Goal: Communication & Community: Ask a question

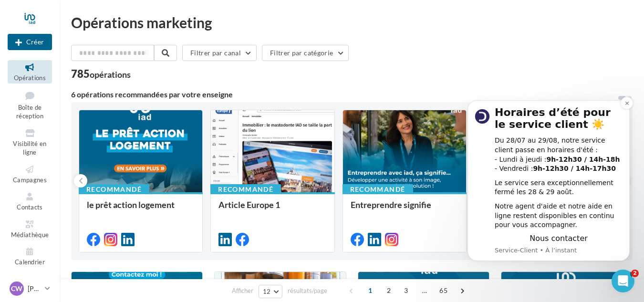
scroll to position [1, 0]
click at [619, 279] on icon "Ouvrir le Messenger Intercom" at bounding box center [622, 280] width 16 height 16
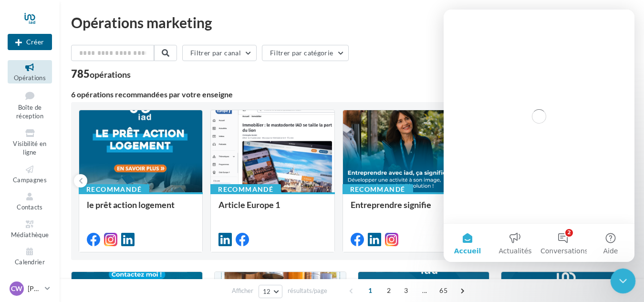
scroll to position [0, 0]
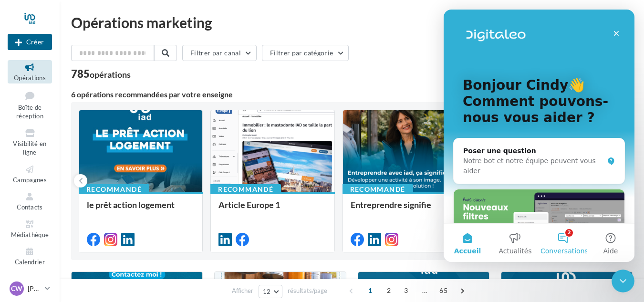
click at [571, 238] on button "2 Conversations" at bounding box center [563, 243] width 48 height 38
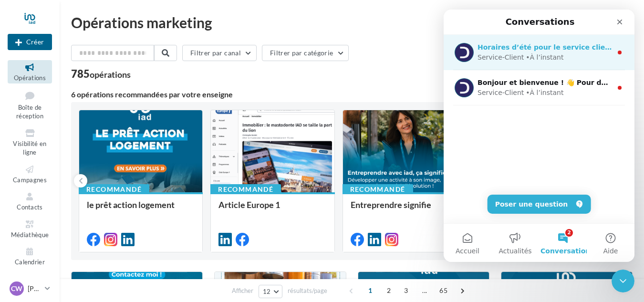
click at [596, 59] on div "Service-Client • À l’instant" at bounding box center [544, 57] width 134 height 10
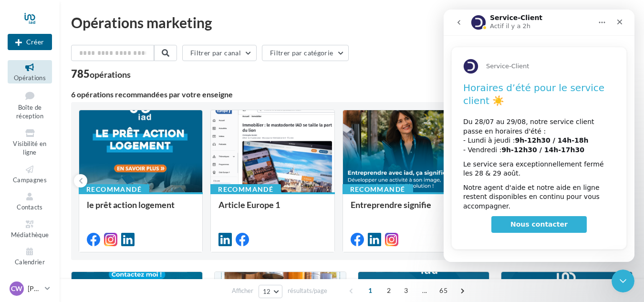
click at [458, 19] on icon "go back" at bounding box center [459, 23] width 8 height 8
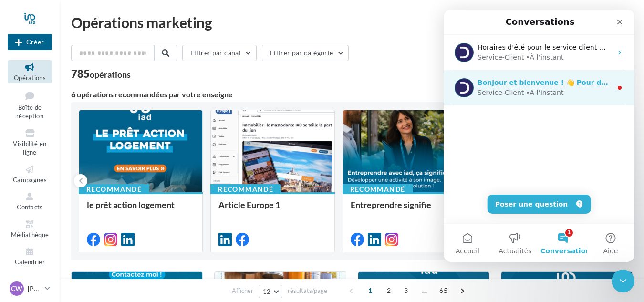
click at [553, 95] on div "• À l’instant" at bounding box center [545, 93] width 38 height 10
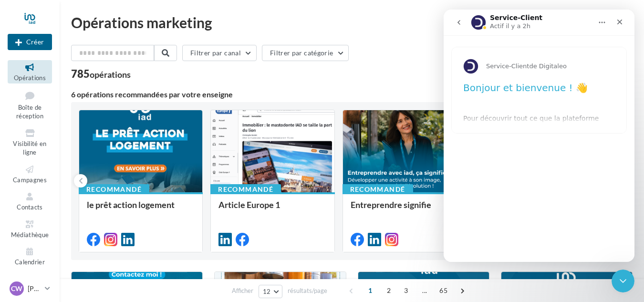
click at [459, 20] on icon "go back" at bounding box center [459, 23] width 8 height 8
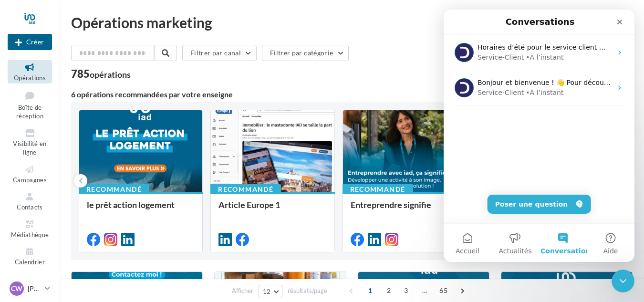
click at [619, 21] on icon "Fermer" at bounding box center [620, 22] width 8 height 8
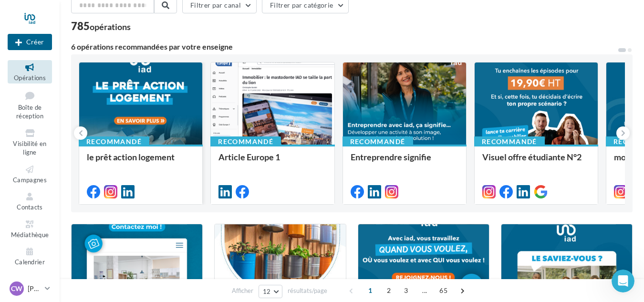
scroll to position [95, 0]
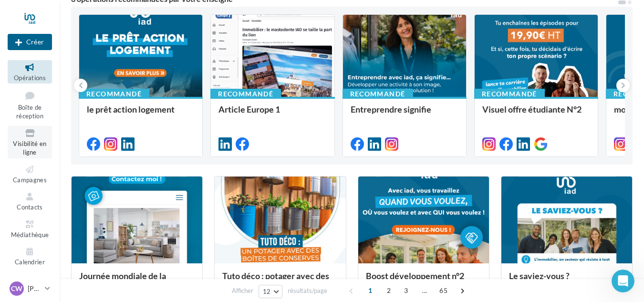
click at [28, 141] on span "Visibilité en ligne" at bounding box center [29, 148] width 33 height 17
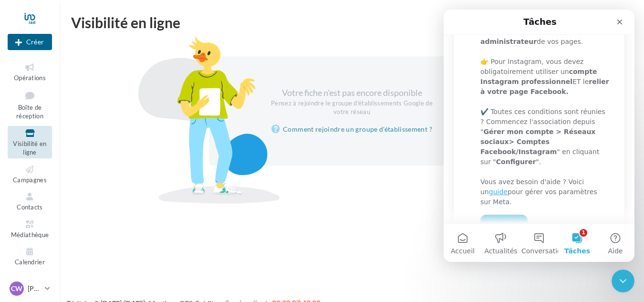
scroll to position [191, 0]
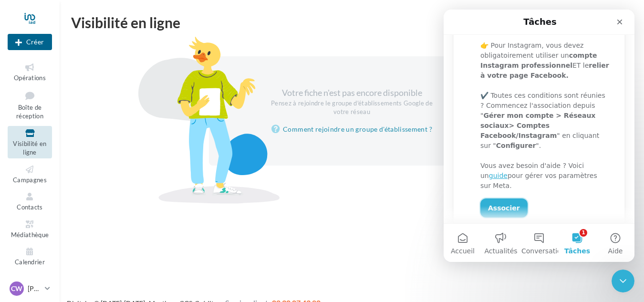
click at [500, 198] on link "Associer" at bounding box center [503, 207] width 47 height 19
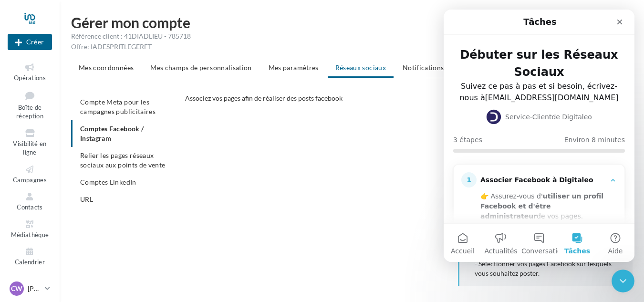
click at [103, 133] on ul "Compte Meta pour les campagnes publicitaires Comptes Facebook / Instagram Relie…" at bounding box center [124, 150] width 106 height 114
click at [617, 24] on icon "Fermer" at bounding box center [619, 22] width 5 height 5
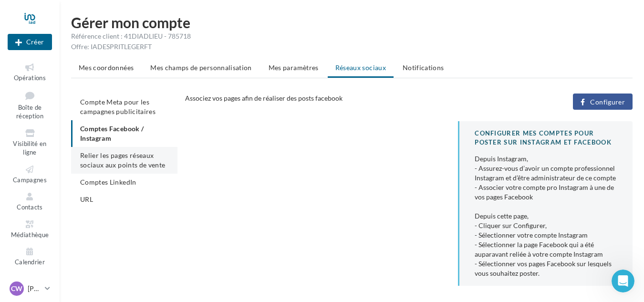
click at [132, 160] on li "Relier les pages réseaux sociaux aux points de vente" at bounding box center [124, 160] width 106 height 27
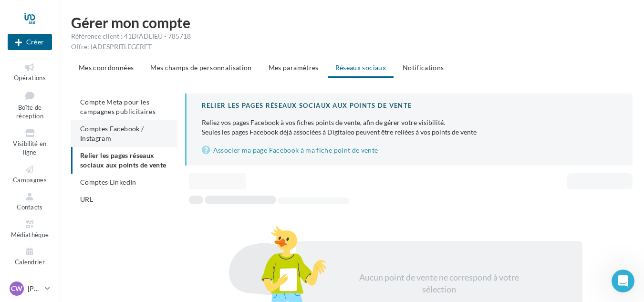
click at [123, 128] on span "Comptes Facebook / Instagram" at bounding box center [111, 133] width 63 height 18
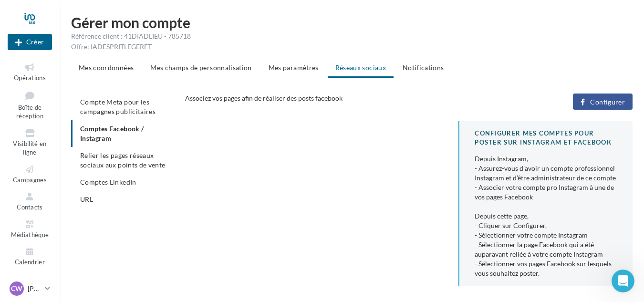
click at [604, 99] on span "Configurer" at bounding box center [607, 102] width 35 height 8
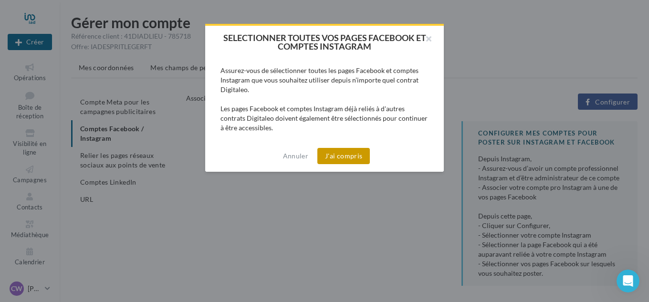
click at [340, 156] on button "J'ai compris" at bounding box center [343, 156] width 52 height 16
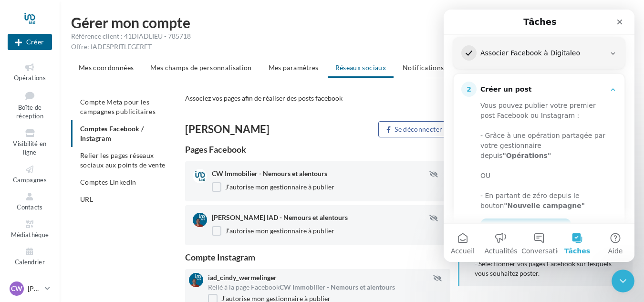
scroll to position [126, 0]
click at [621, 19] on icon "Fermer" at bounding box center [620, 22] width 8 height 8
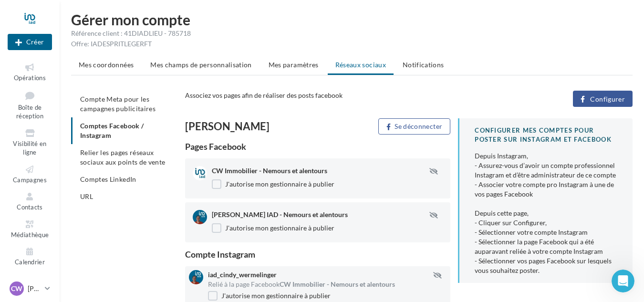
scroll to position [0, 0]
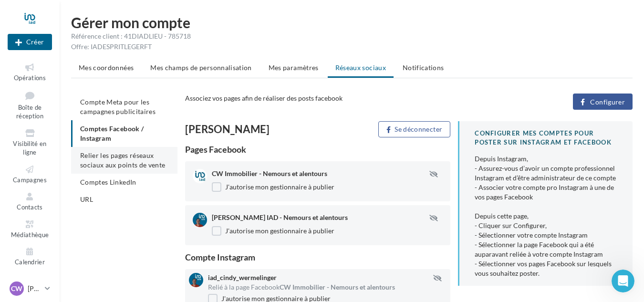
click at [102, 161] on span "Relier les pages réseaux sociaux aux points de vente" at bounding box center [122, 160] width 85 height 18
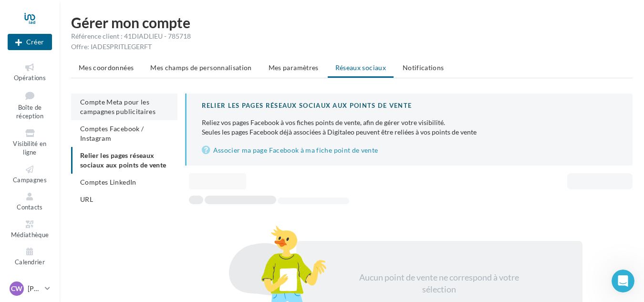
click at [115, 103] on span "Compte Meta pour les campagnes publicitaires" at bounding box center [117, 107] width 75 height 18
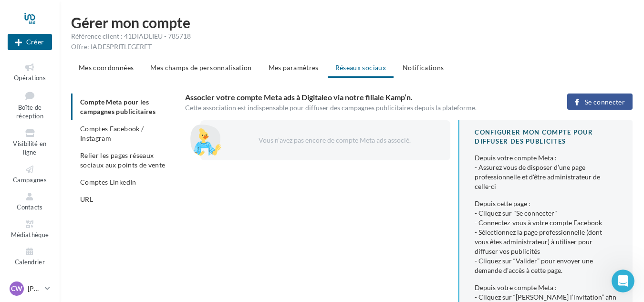
click at [600, 101] on span "Se connecter" at bounding box center [605, 102] width 40 height 8
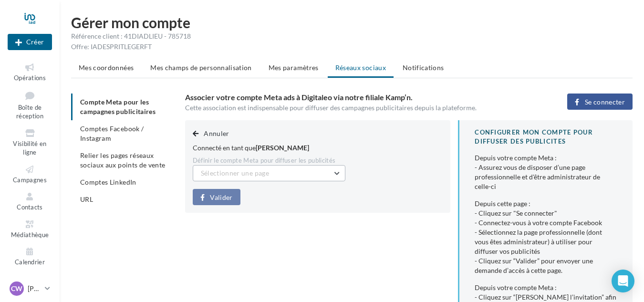
click at [282, 176] on button "Sélectionner une page" at bounding box center [269, 173] width 153 height 16
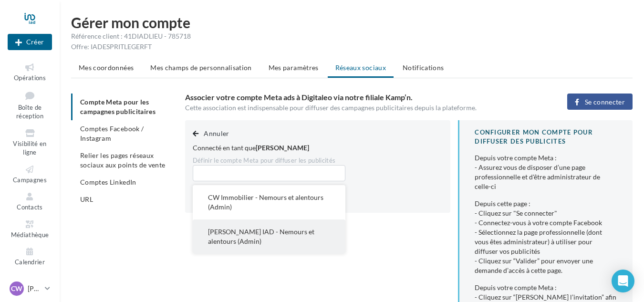
click at [223, 244] on span "Cindy Wermelinger IAD - Nemours et alentours (Admin)" at bounding box center [261, 236] width 106 height 18
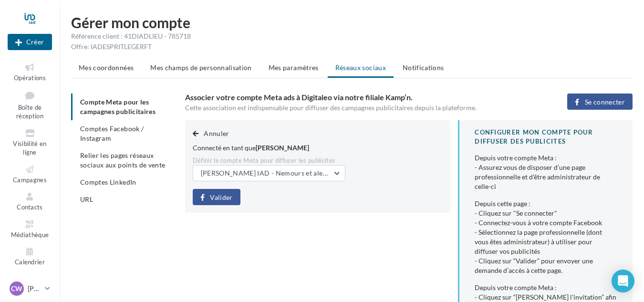
click at [224, 198] on span "Valider" at bounding box center [221, 198] width 22 height 8
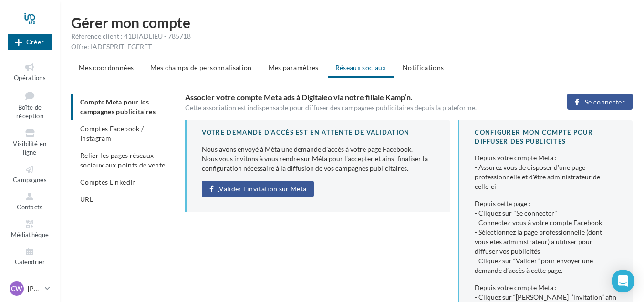
click at [267, 191] on span "Valider l'invitation sur Méta" at bounding box center [262, 189] width 87 height 8
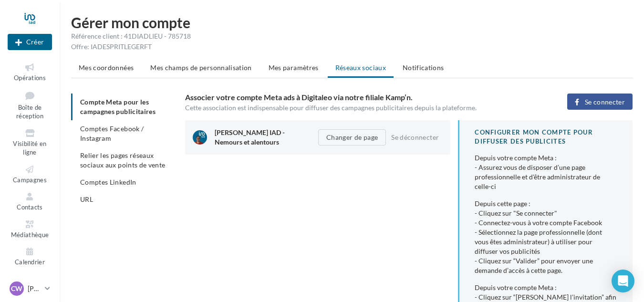
click at [312, 188] on div "Cindy Wermelinger IAD - Nemours et alentours Changer de page Se déconnecter CON…" at bounding box center [412, 267] width 455 height 294
click at [95, 177] on li "Comptes LinkedIn" at bounding box center [124, 182] width 106 height 17
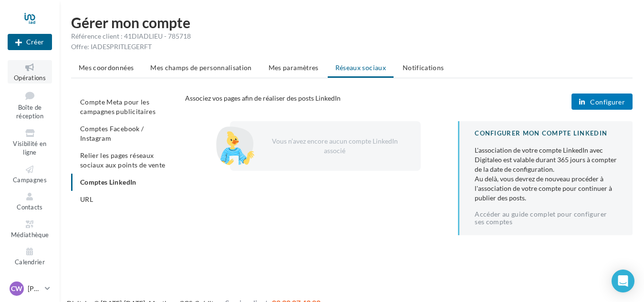
click at [28, 73] on link "Opérations" at bounding box center [30, 71] width 44 height 23
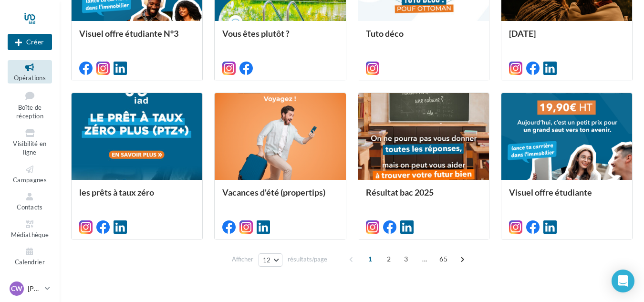
scroll to position [514, 0]
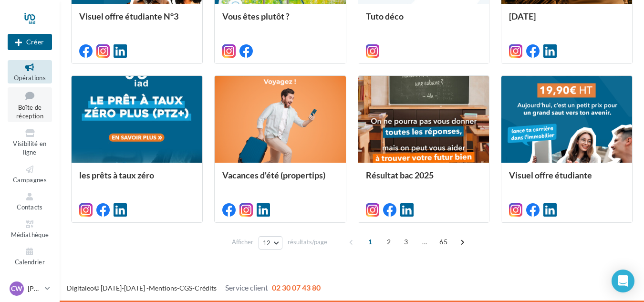
drag, startPoint x: 31, startPoint y: 112, endPoint x: 21, endPoint y: 103, distance: 13.2
click at [21, 103] on span "Boîte de réception" at bounding box center [29, 111] width 27 height 17
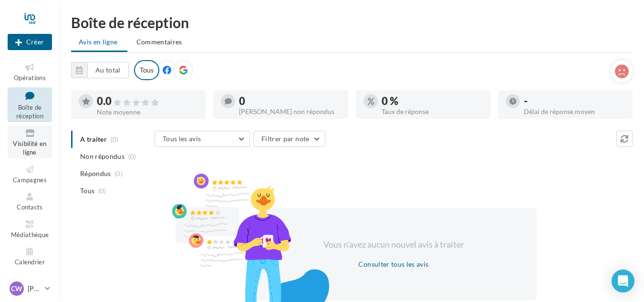
click at [27, 142] on span "Visibilité en ligne" at bounding box center [29, 148] width 33 height 17
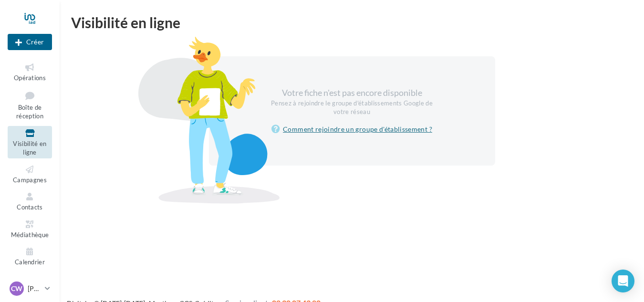
click at [321, 125] on link "Comment rejoindre un groupe d'établissement ?" at bounding box center [351, 129] width 161 height 11
click at [332, 129] on link "Comment rejoindre un groupe d'établissement ?" at bounding box center [351, 129] width 161 height 11
click at [33, 42] on button "Créer" at bounding box center [30, 42] width 44 height 16
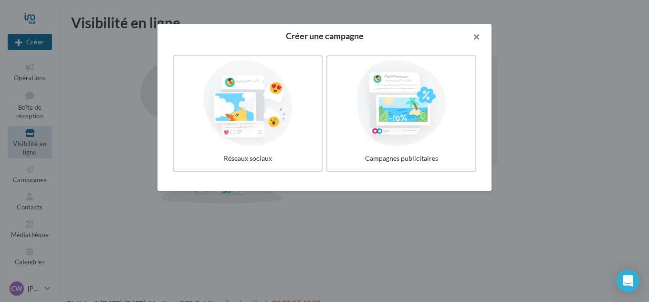
click at [474, 36] on button "button" at bounding box center [472, 38] width 38 height 29
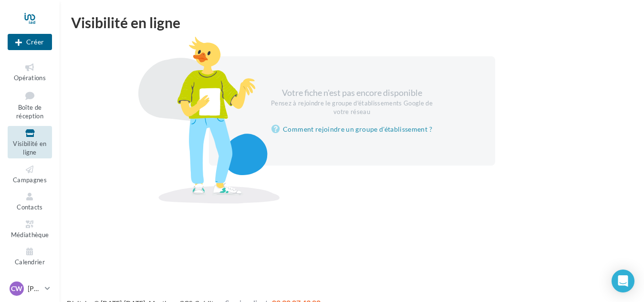
scroll to position [15, 0]
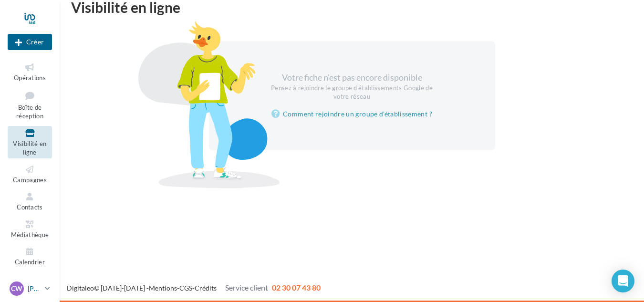
click at [39, 289] on p "[PERSON_NAME]" at bounding box center [34, 289] width 13 height 10
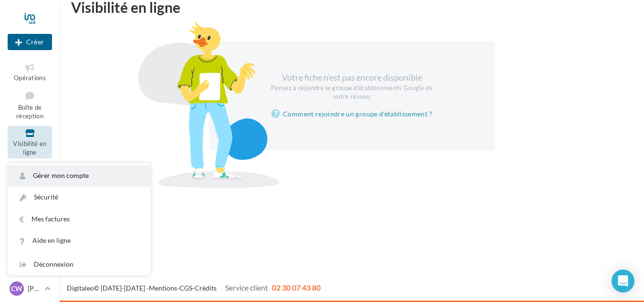
click at [54, 174] on link "Gérer mon compte" at bounding box center [79, 175] width 142 height 21
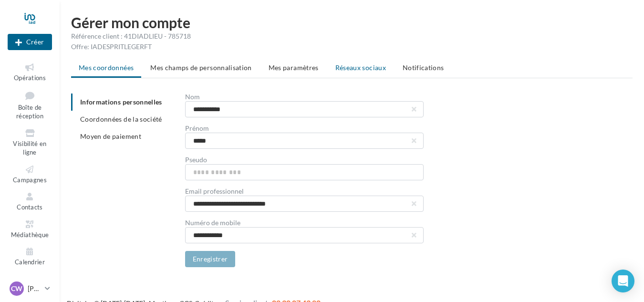
click at [343, 64] on span "Réseaux sociaux" at bounding box center [360, 67] width 51 height 8
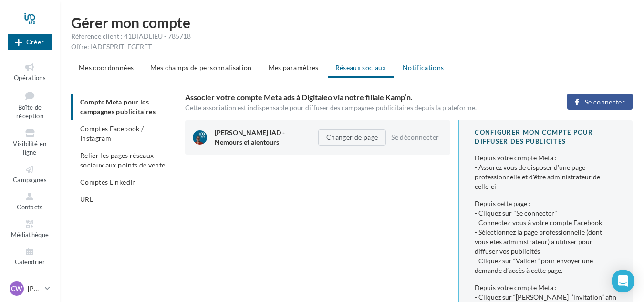
click at [433, 65] on span "Notifications" at bounding box center [423, 67] width 41 height 8
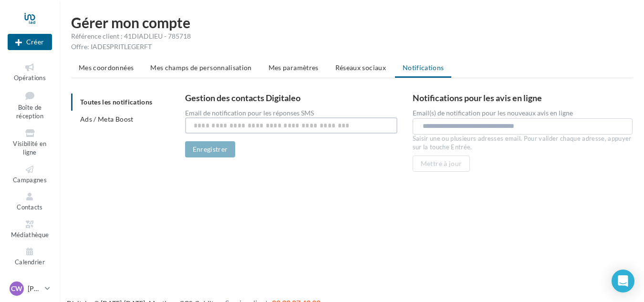
click at [220, 124] on input "text" at bounding box center [291, 125] width 212 height 16
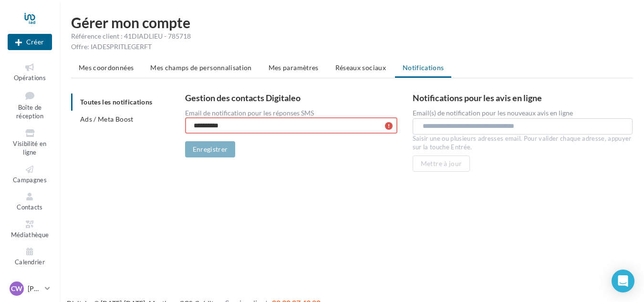
type input "**********"
click at [107, 119] on span "Ads / Meta Boost" at bounding box center [106, 119] width 53 height 8
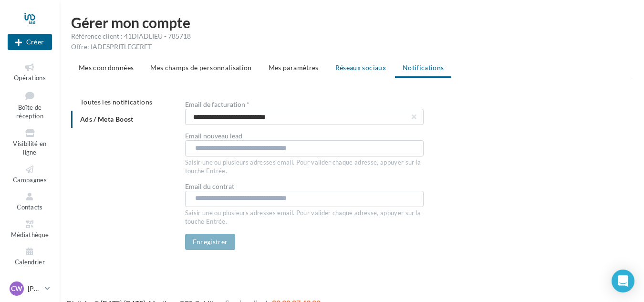
click at [355, 65] on span "Réseaux sociaux" at bounding box center [360, 67] width 51 height 8
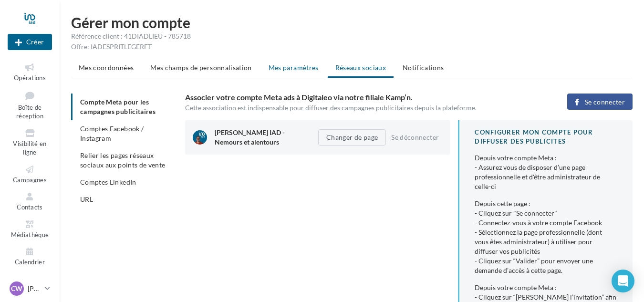
click at [295, 68] on span "Mes paramètres" at bounding box center [293, 67] width 50 height 8
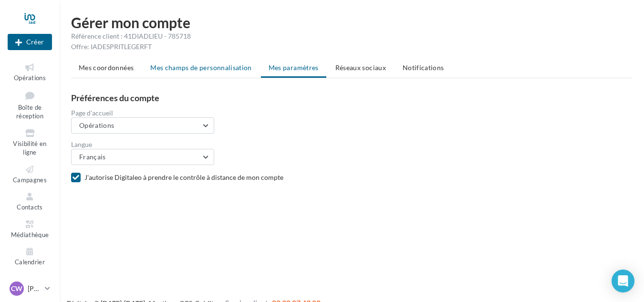
click at [186, 70] on span "Mes champs de personnalisation" at bounding box center [201, 67] width 102 height 8
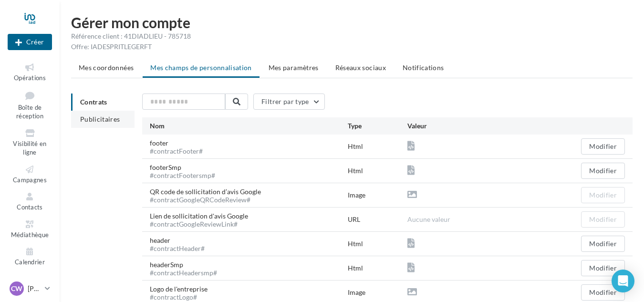
click at [109, 120] on span "Publicitaires" at bounding box center [100, 119] width 40 height 8
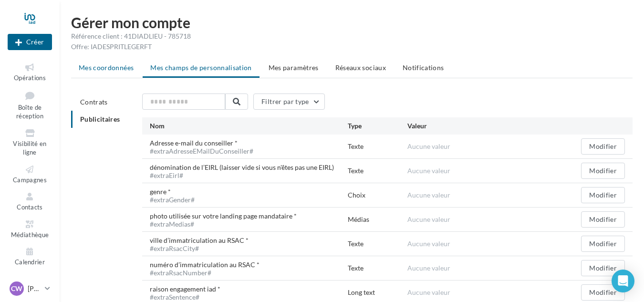
click at [94, 72] on li "Mes coordonnées" at bounding box center [106, 67] width 70 height 17
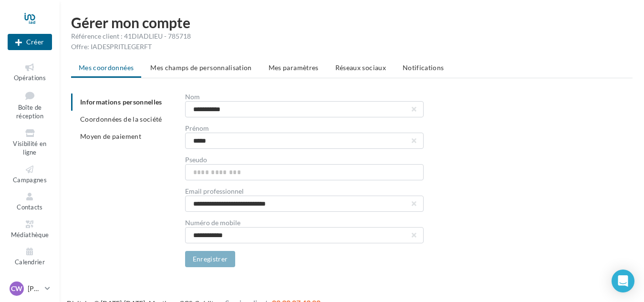
scroll to position [15, 0]
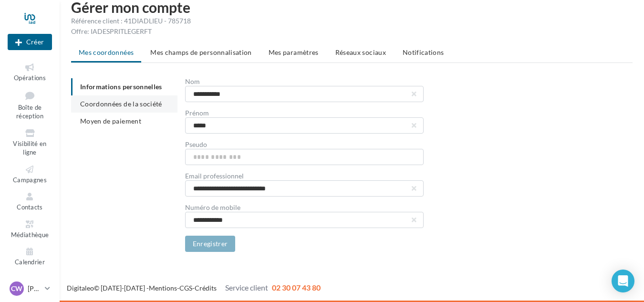
click at [134, 105] on span "Coordonnées de la société" at bounding box center [121, 104] width 82 height 8
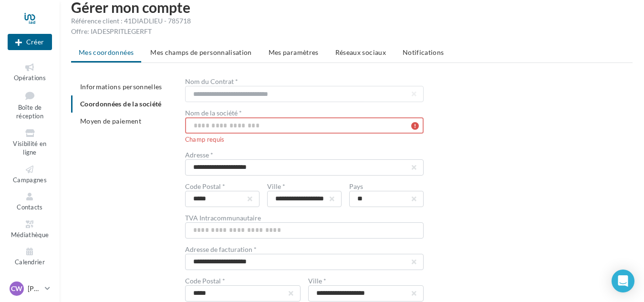
click at [275, 124] on input "text" at bounding box center [304, 125] width 238 height 16
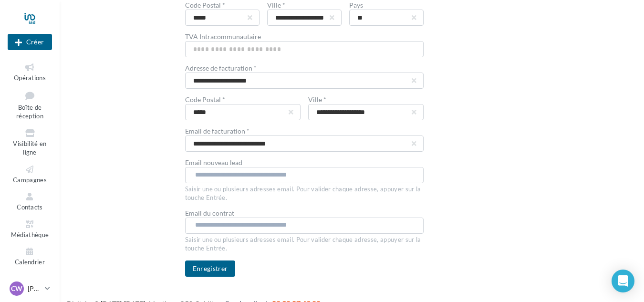
scroll to position [202, 0]
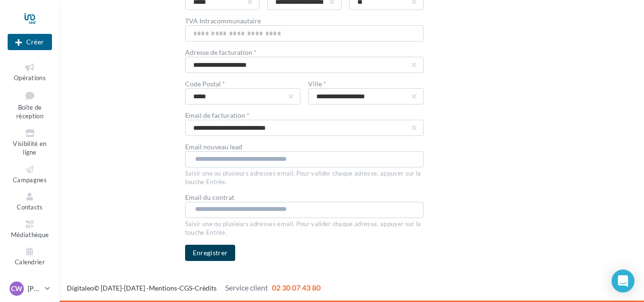
type input "**********"
click at [200, 251] on button "Enregistrer" at bounding box center [210, 253] width 51 height 16
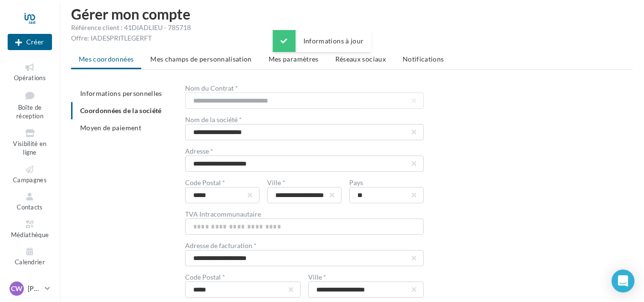
scroll to position [0, 0]
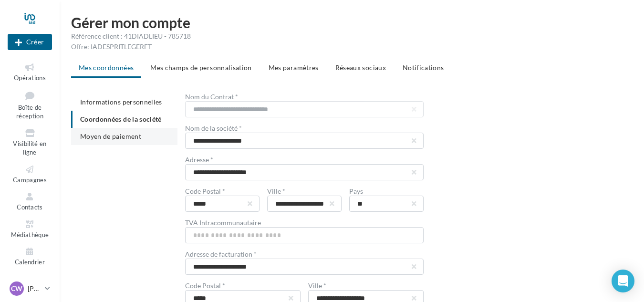
click at [107, 135] on span "Moyen de paiement" at bounding box center [110, 136] width 61 height 8
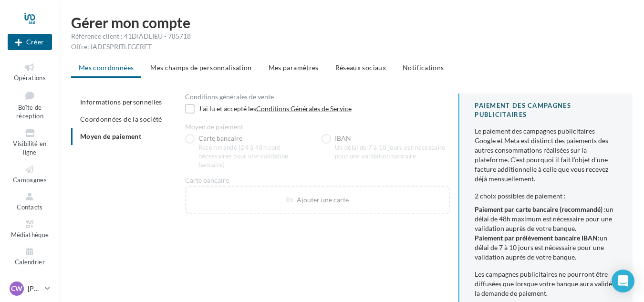
click at [193, 101] on div "Conditions générales de vente J'ai lu et accepté les Conditions Générales de Se…" at bounding box center [318, 104] width 266 height 22
click at [186, 108] on label at bounding box center [190, 109] width 10 height 10
click at [23, 254] on icon at bounding box center [29, 251] width 39 height 11
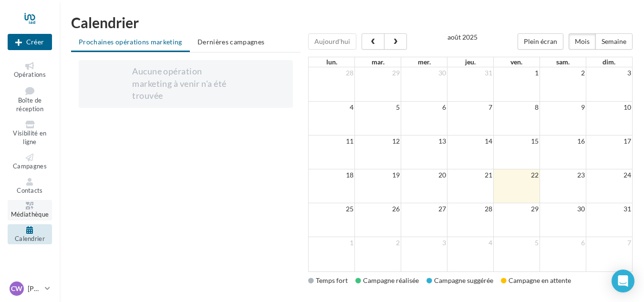
click at [28, 210] on span "Médiathèque" at bounding box center [30, 214] width 38 height 8
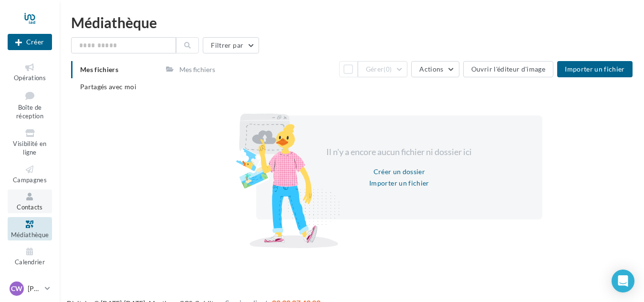
click at [30, 200] on icon at bounding box center [29, 196] width 39 height 11
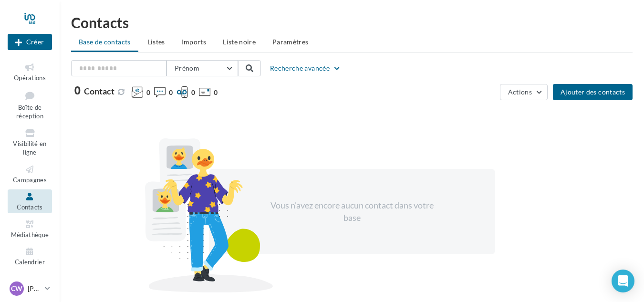
click at [37, 174] on icon at bounding box center [29, 169] width 39 height 11
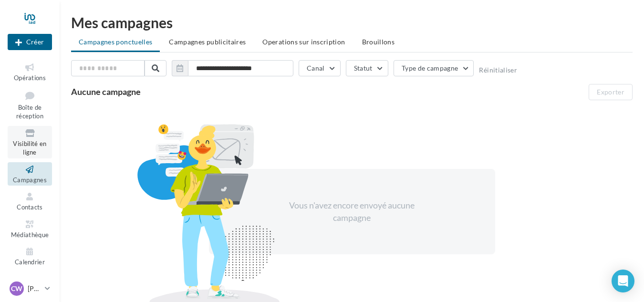
click at [36, 155] on span "Visibilité en ligne" at bounding box center [29, 148] width 33 height 17
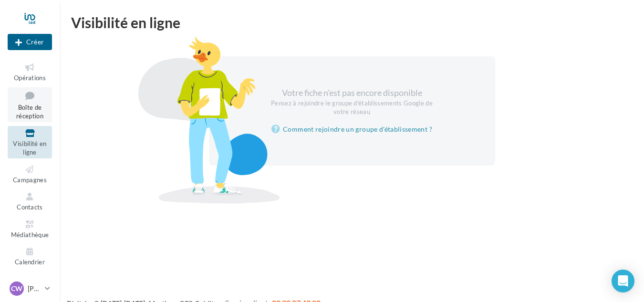
click at [31, 110] on span "Boîte de réception" at bounding box center [29, 111] width 27 height 17
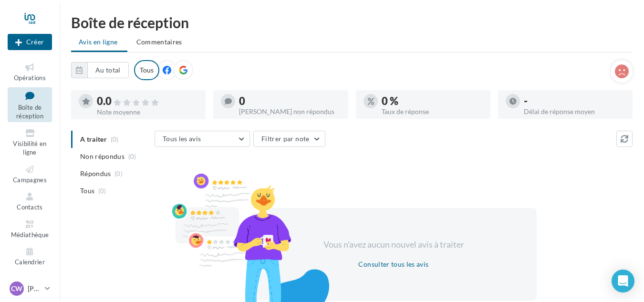
click at [182, 69] on icon at bounding box center [183, 70] width 9 height 9
click at [43, 76] on span "Opérations" at bounding box center [30, 78] width 32 height 8
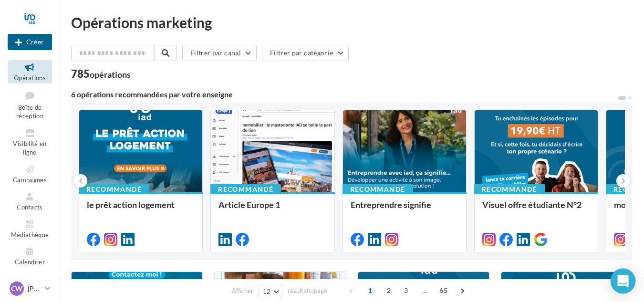
click at [625, 278] on icon "Open Intercom Messenger" at bounding box center [622, 281] width 11 height 12
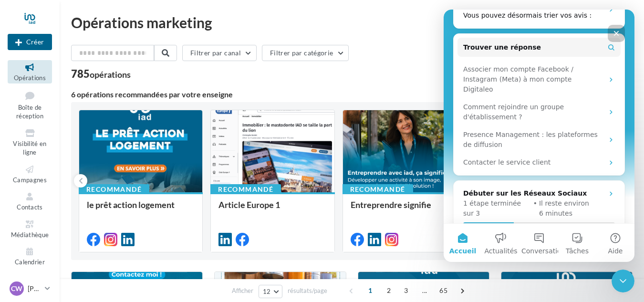
scroll to position [292, 0]
click at [540, 243] on button "Conversations" at bounding box center [539, 243] width 38 height 38
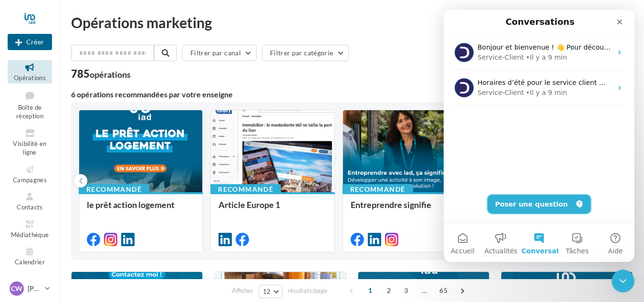
click at [532, 204] on button "Poser une question" at bounding box center [538, 204] width 103 height 19
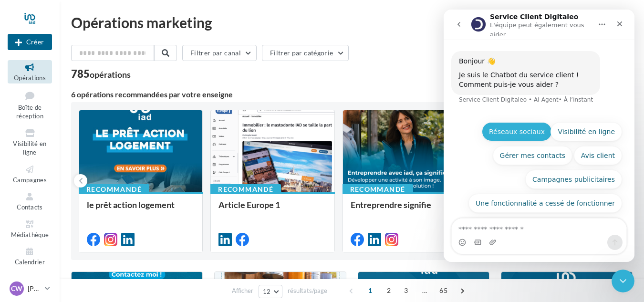
click at [506, 127] on button "Réseaux sociaux" at bounding box center [517, 131] width 70 height 19
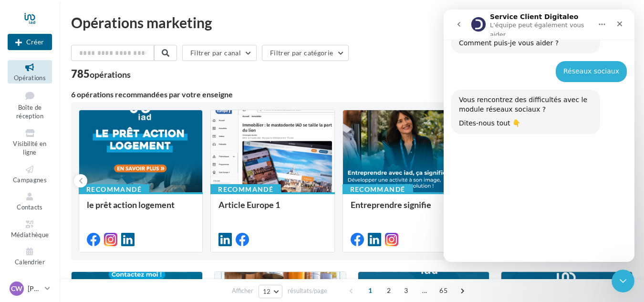
scroll to position [57, 0]
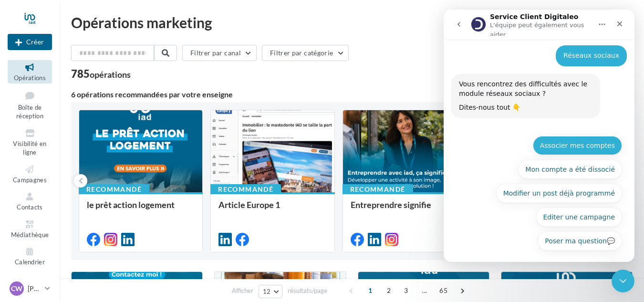
click at [557, 145] on button "Associer mes comptes" at bounding box center [577, 145] width 89 height 19
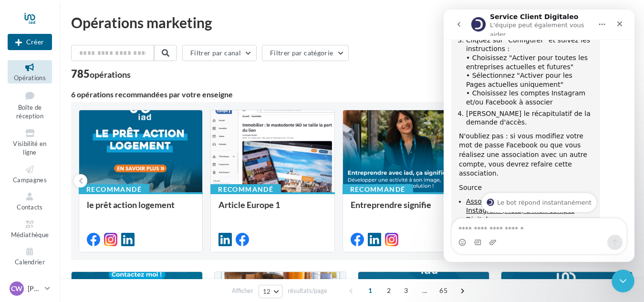
scroll to position [317, 0]
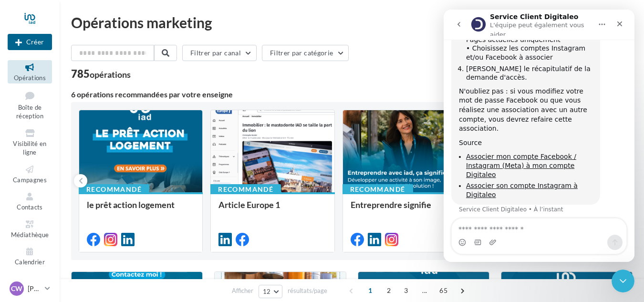
click at [526, 235] on div "Intercom Messenger" at bounding box center [539, 242] width 175 height 15
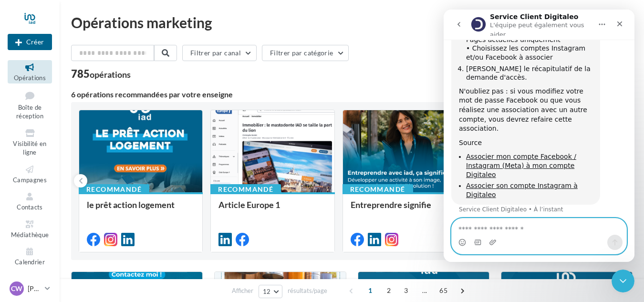
click at [526, 224] on textarea "Envoyer un message..." at bounding box center [539, 226] width 175 height 16
type textarea "**********"
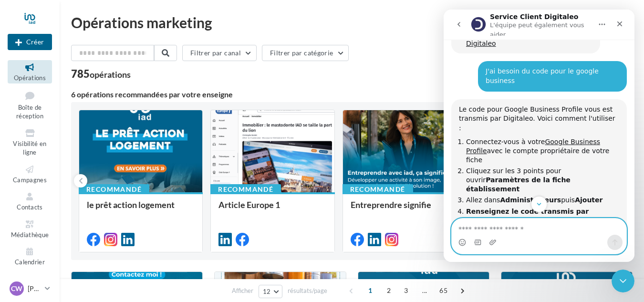
scroll to position [513, 0]
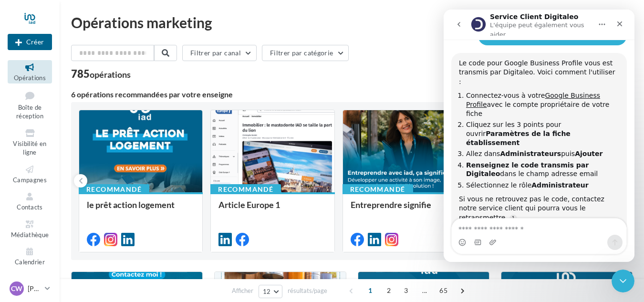
click at [528, 236] on div "Intercom Messenger" at bounding box center [539, 242] width 175 height 15
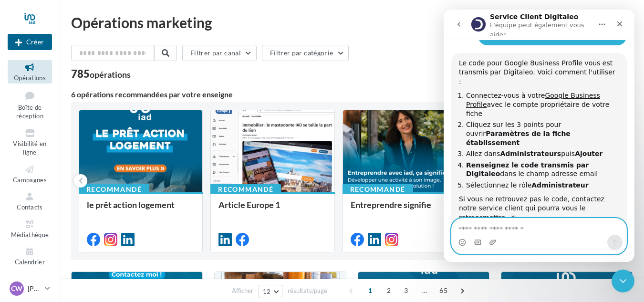
click at [531, 231] on textarea "Envoyer un message..." at bounding box center [539, 226] width 175 height 16
type textarea "**********"
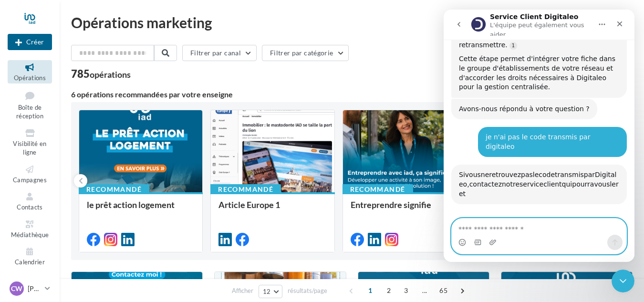
scroll to position [686, 0]
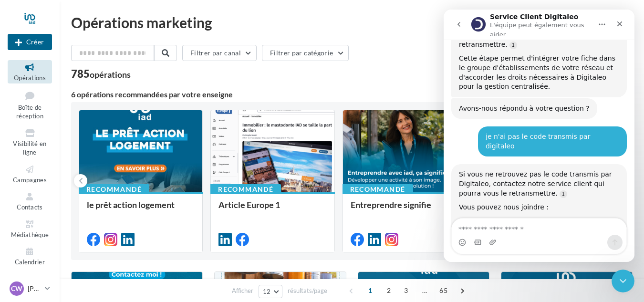
click at [507, 217] on link "[EMAIL_ADDRESS][DOMAIN_NAME]" at bounding box center [514, 225] width 110 height 17
